Goal: Information Seeking & Learning: Learn about a topic

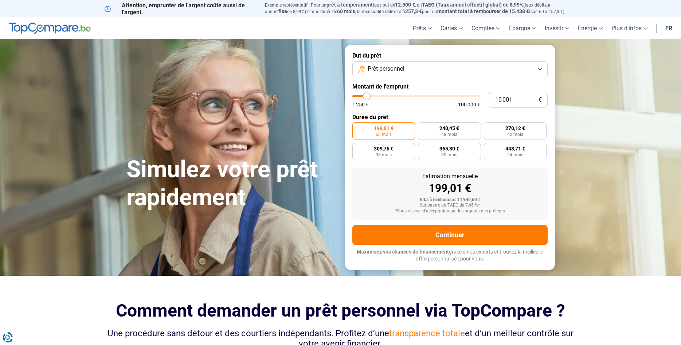
click at [393, 66] on span "Prêt personnel" at bounding box center [386, 69] width 37 height 8
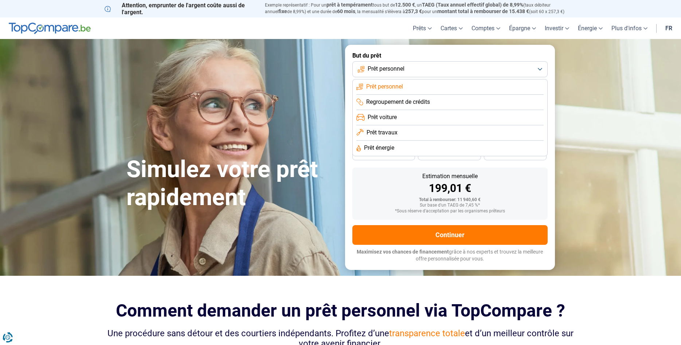
click at [378, 118] on span "Prêt voiture" at bounding box center [382, 117] width 29 height 8
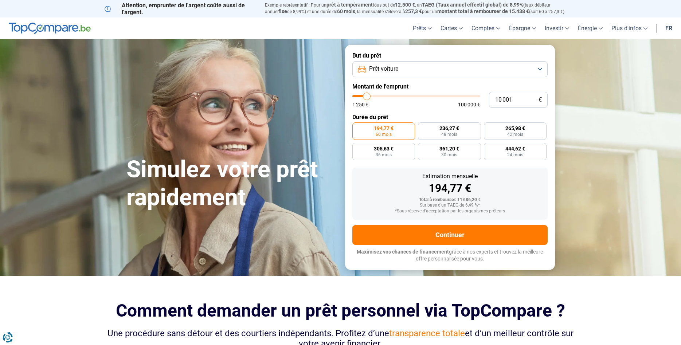
type input "9 250"
type input "9250"
type input "10 250"
type input "10250"
type input "10 500"
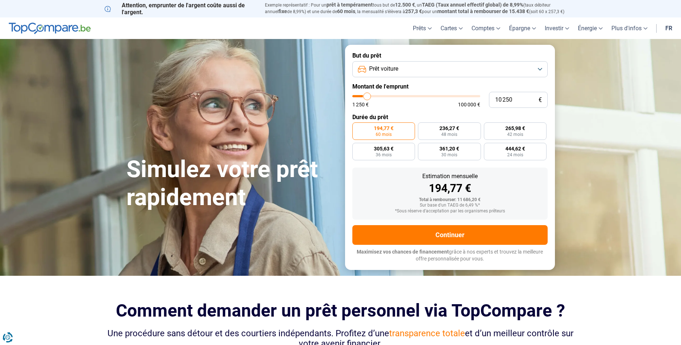
type input "10500"
type input "11 500"
type input "11500"
type input "12 000"
type input "12000"
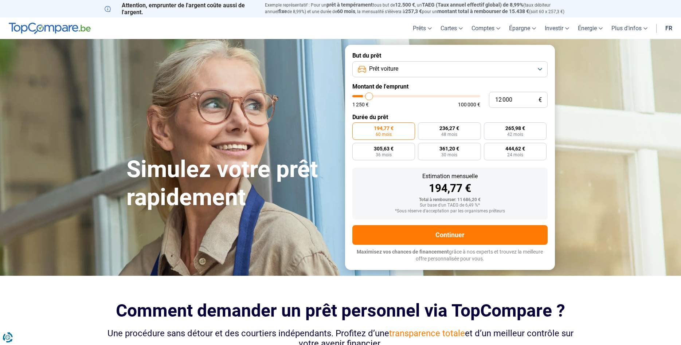
type input "12 250"
type input "12250"
type input "12 500"
type input "12500"
type input "13 250"
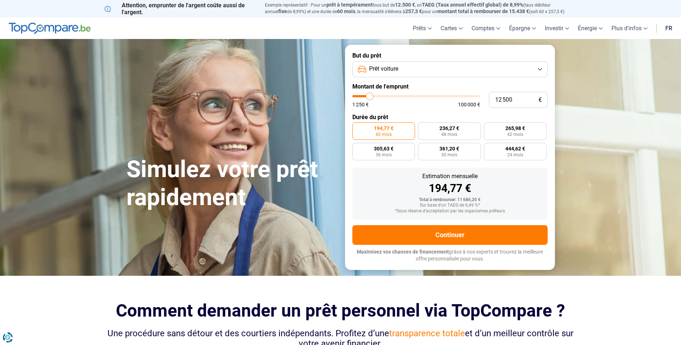
type input "13250"
type input "14 750"
type input "14750"
type input "16 750"
type input "16750"
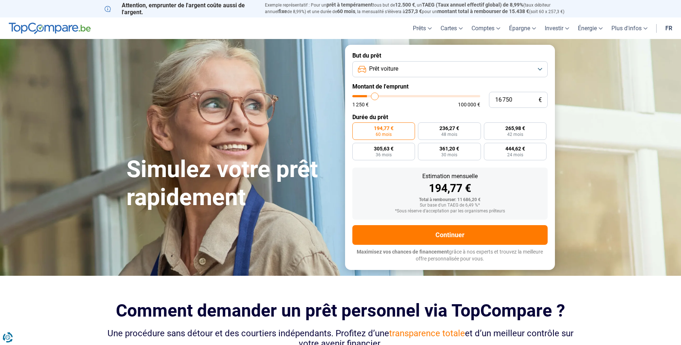
type input "20 750"
type input "20750"
type input "24 000"
type input "24000"
type input "27 500"
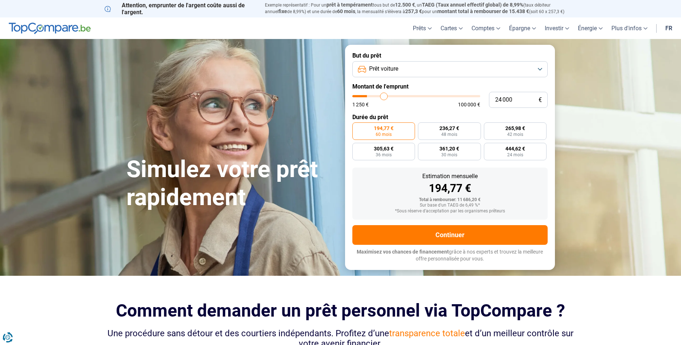
type input "27500"
type input "29 750"
type input "29750"
type input "30 750"
type input "30750"
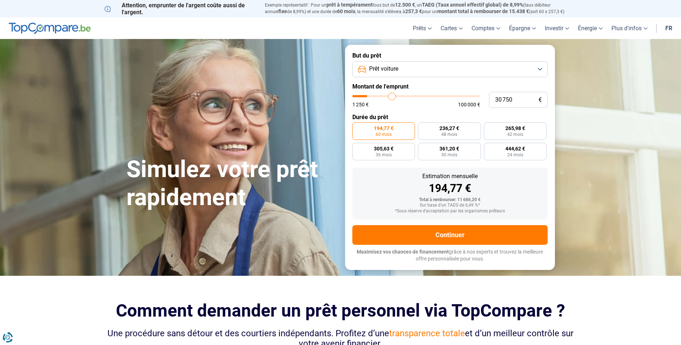
type input "31 250"
type input "31250"
type input "33 250"
type input "33250"
type input "35 000"
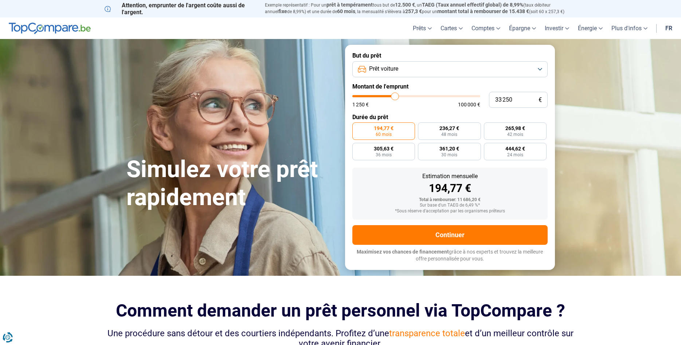
type input "35000"
type input "36 000"
type input "36000"
type input "36 250"
type input "36250"
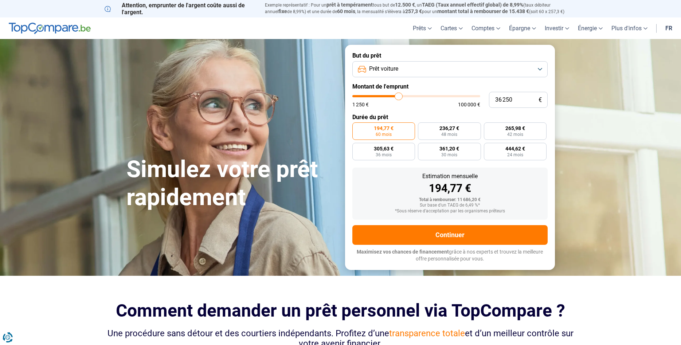
type input "36 000"
type input "36000"
type input "35 750"
type input "35750"
type input "35 250"
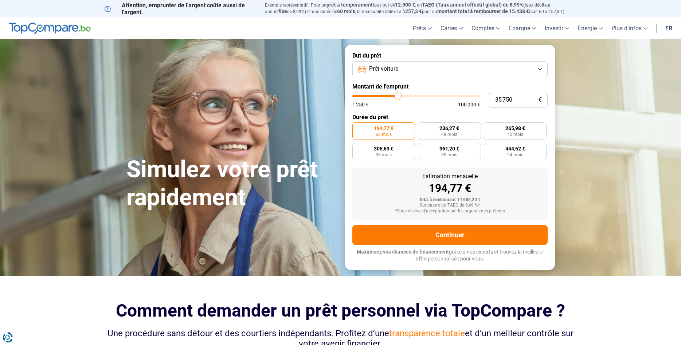
type input "35250"
type input "35 000"
type input "35000"
type input "34 500"
type input "34500"
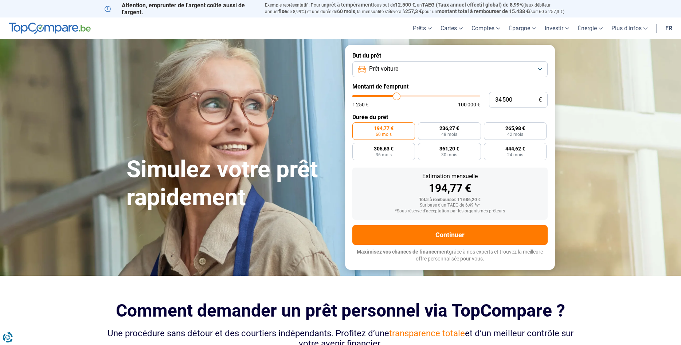
type input "34 250"
type input "34250"
type input "33 750"
type input "33750"
type input "33 500"
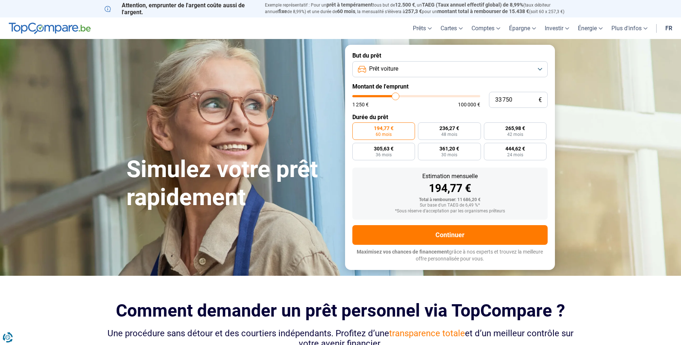
type input "33500"
type input "33 000"
type input "33000"
type input "32 250"
type input "32250"
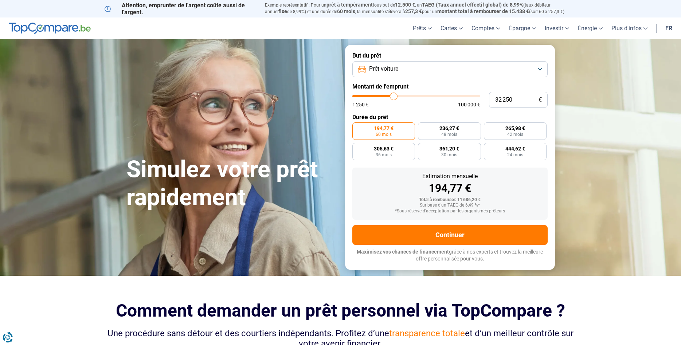
type input "31 750"
type input "31750"
type input "31 500"
type input "31500"
type input "30 750"
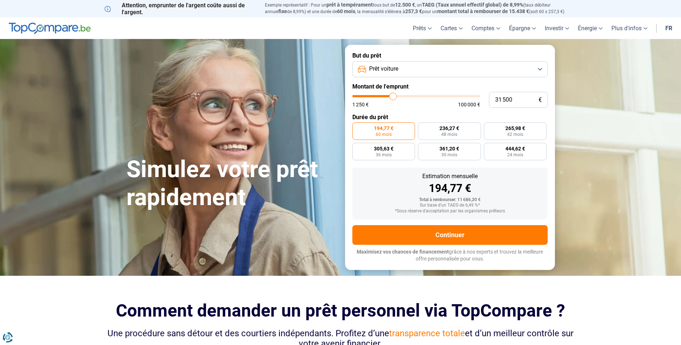
type input "30750"
type input "30 500"
type input "30500"
type input "30 000"
type input "30000"
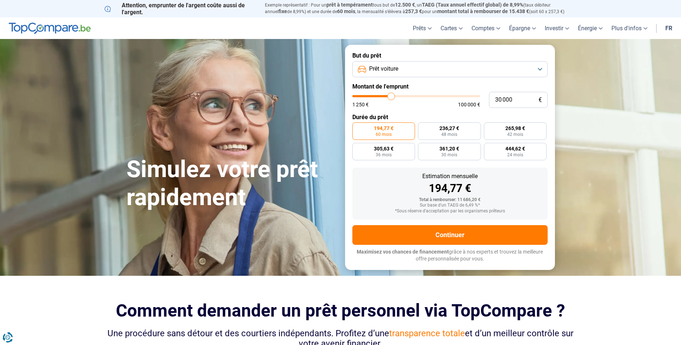
type input "30 250"
type input "30250"
type input "30 500"
type input "30500"
type input "31 000"
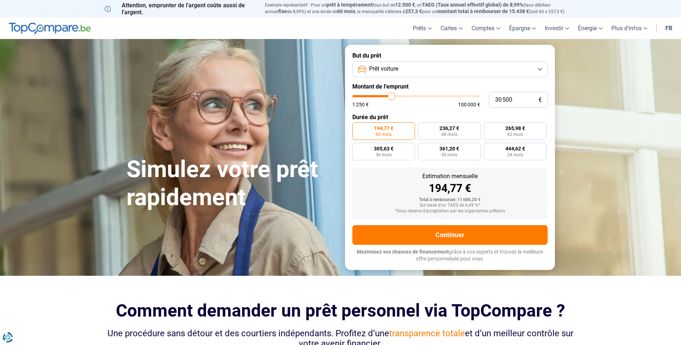
type input "31000"
type input "31 250"
type input "31250"
type input "31 500"
type input "31500"
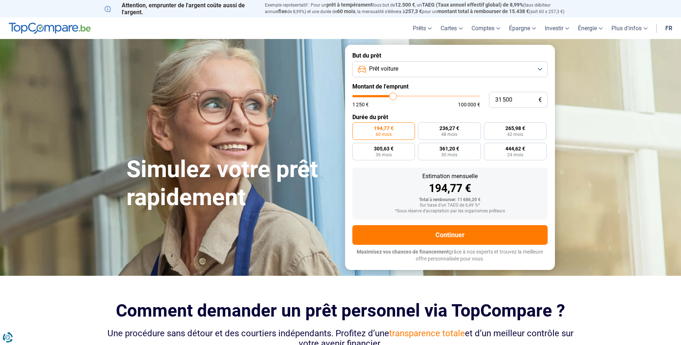
type input "31 750"
type input "31750"
type input "31 500"
type input "31500"
type input "31 250"
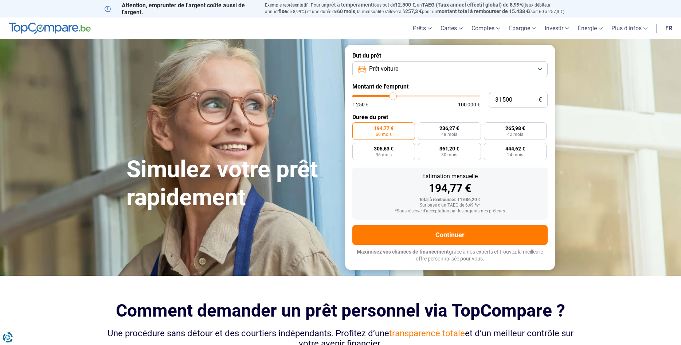
type input "31250"
type input "31 500"
type input "31500"
type input "31 750"
type input "31750"
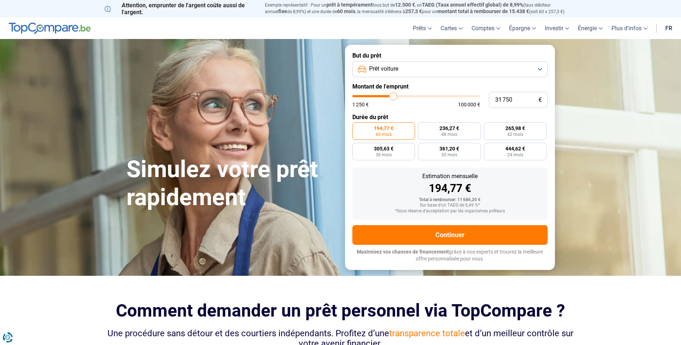
type input "32 000"
drag, startPoint x: 366, startPoint y: 96, endPoint x: 393, endPoint y: 100, distance: 28.0
type input "32000"
click at [393, 97] on input "range" at bounding box center [416, 96] width 128 height 2
radio input "false"
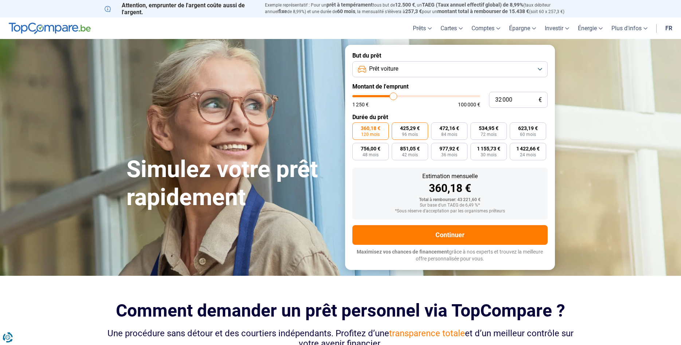
click at [413, 133] on span "96 mois" at bounding box center [410, 134] width 16 height 4
click at [396, 127] on input "425,29 € 96 mois" at bounding box center [394, 124] width 5 height 5
radio input "true"
click at [376, 133] on span "120 mois" at bounding box center [370, 134] width 19 height 4
click at [357, 127] on input "360,18 € 120 mois" at bounding box center [354, 124] width 5 height 5
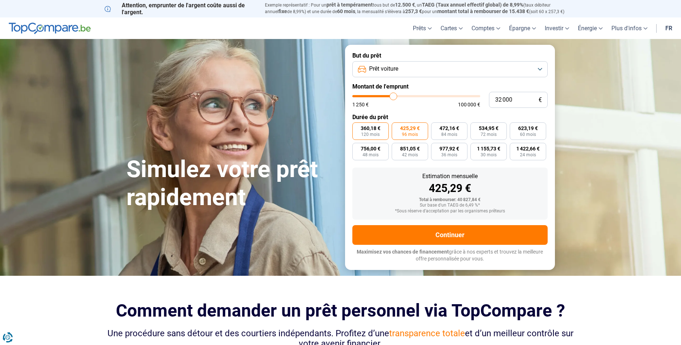
radio input "true"
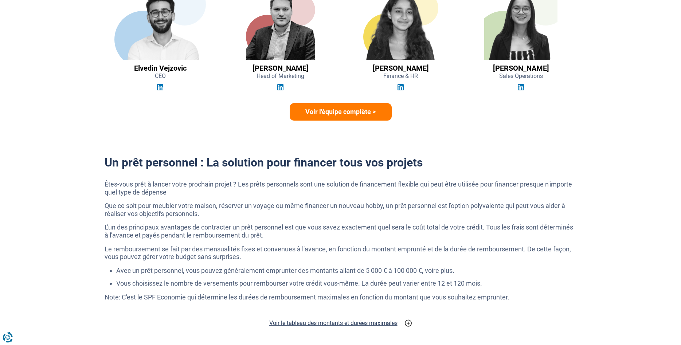
scroll to position [1301, 0]
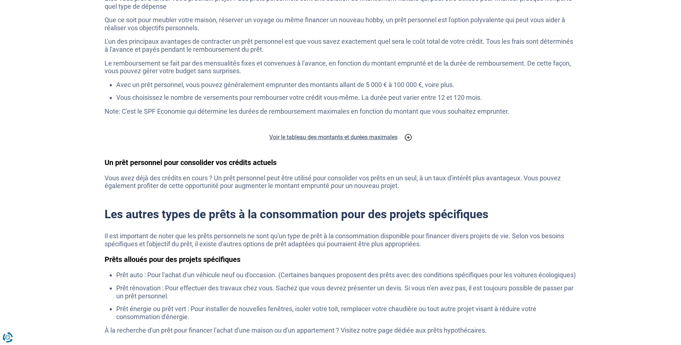
click at [297, 137] on h2 "Voir le tableau des montants et durées maximales" at bounding box center [333, 137] width 128 height 9
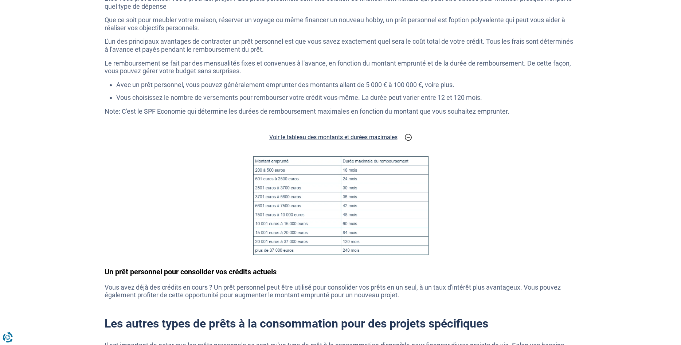
click at [297, 137] on h2 "Voir le tableau des montants et durées maximales" at bounding box center [333, 137] width 128 height 9
